Goal: Navigation & Orientation: Find specific page/section

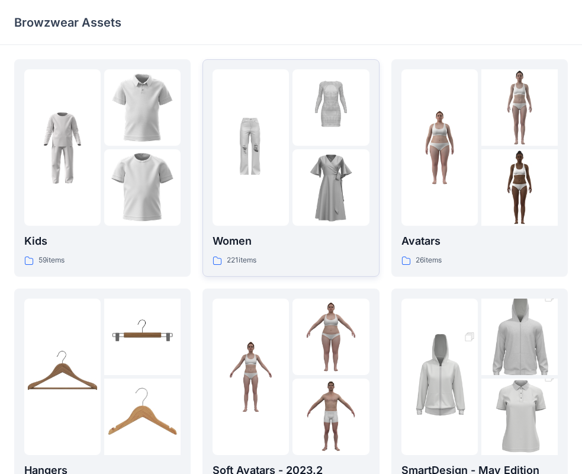
click at [275, 210] on div at bounding box center [251, 147] width 76 height 156
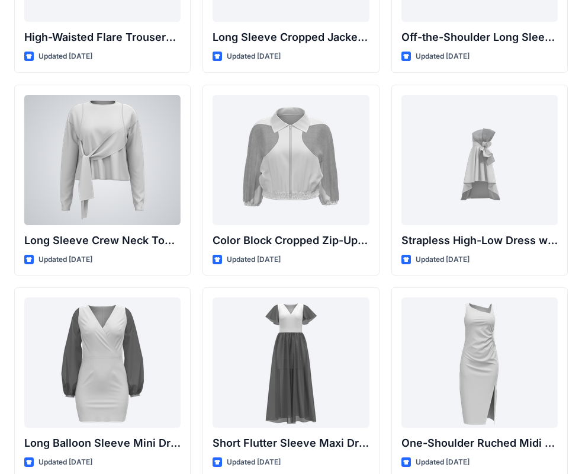
scroll to position [296, 0]
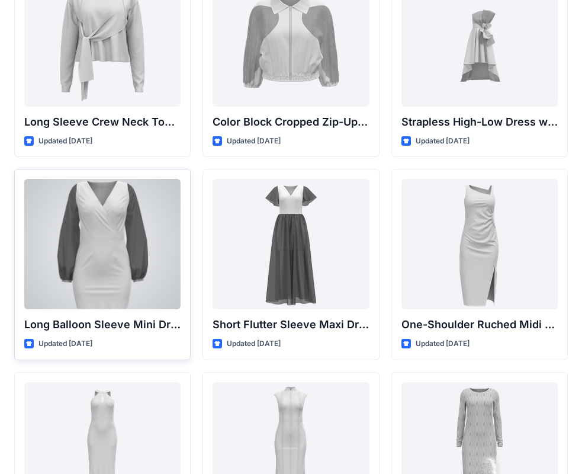
click at [159, 267] on div at bounding box center [102, 244] width 156 height 130
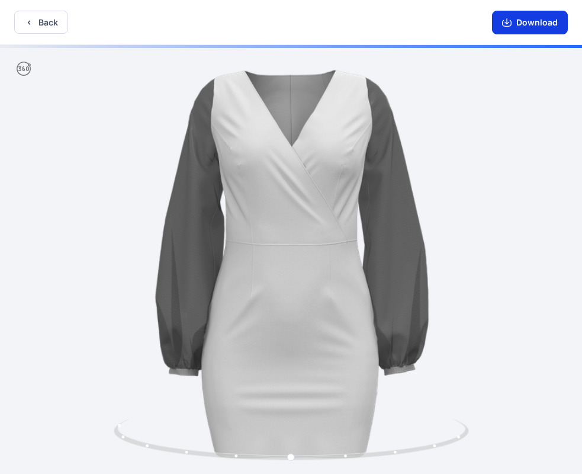
click at [508, 24] on icon "button" at bounding box center [506, 22] width 9 height 9
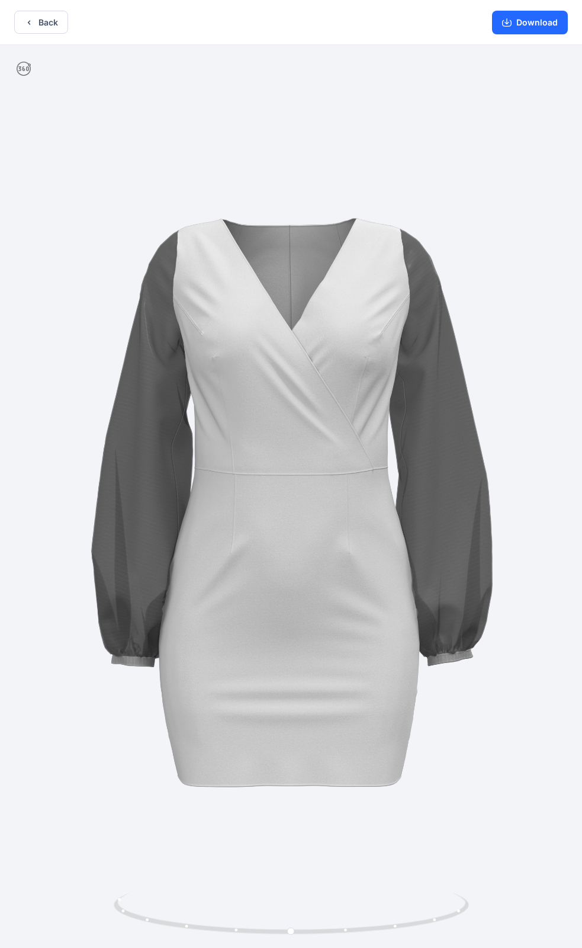
click at [177, 42] on div "Back Download" at bounding box center [291, 22] width 582 height 45
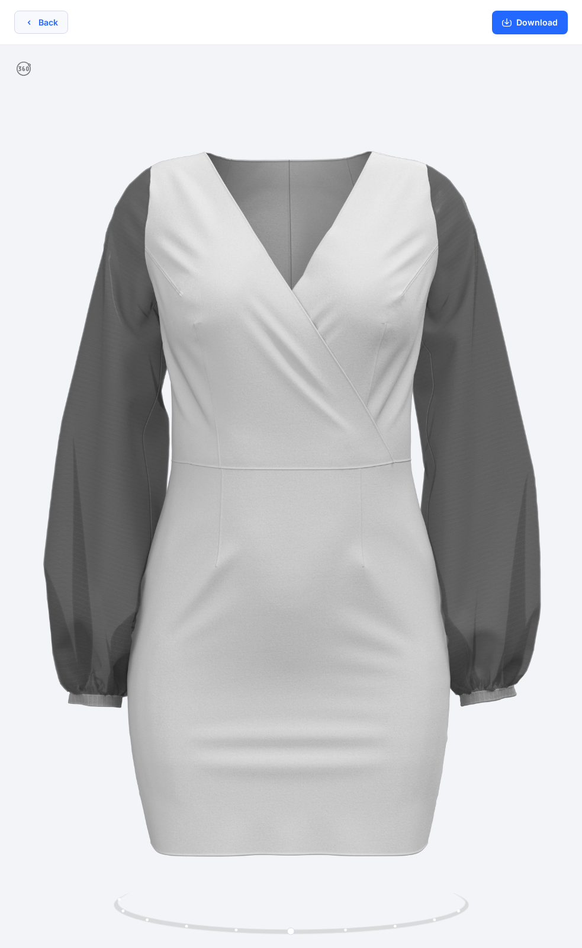
click at [37, 13] on button "Back" at bounding box center [41, 22] width 54 height 23
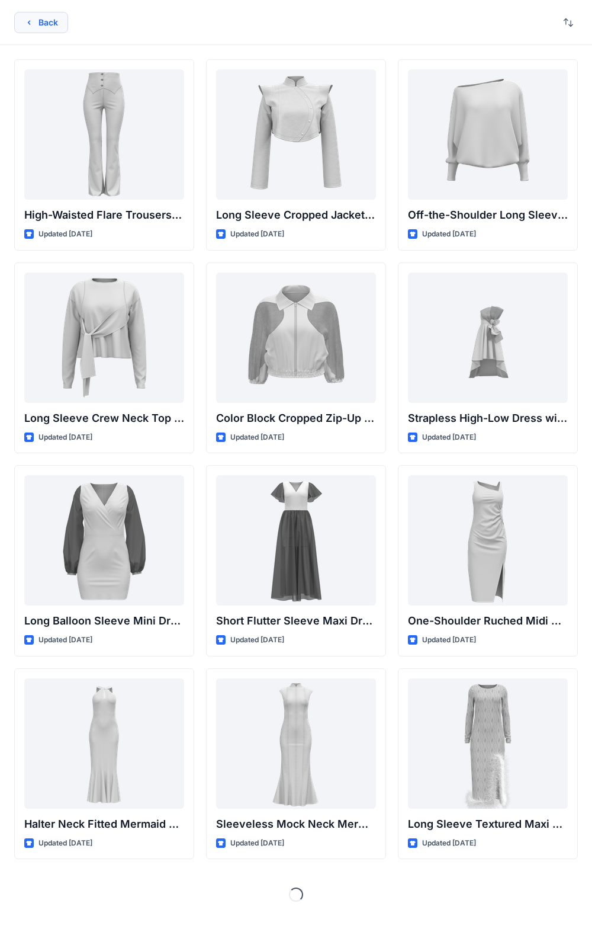
click at [34, 23] on button "Back" at bounding box center [41, 22] width 54 height 21
